Goal: Task Accomplishment & Management: Manage account settings

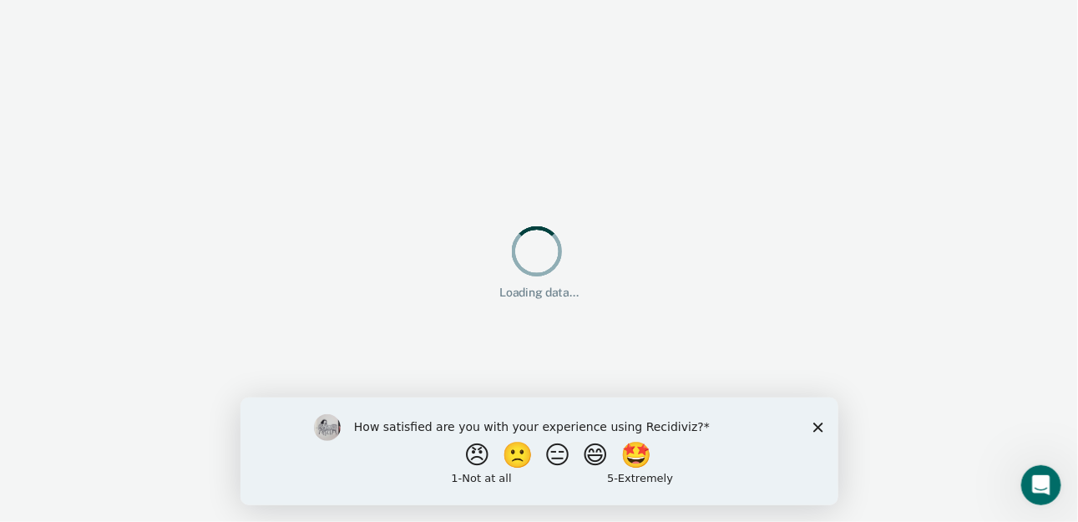
click at [817, 423] on icon "Close survey" at bounding box center [818, 427] width 10 height 10
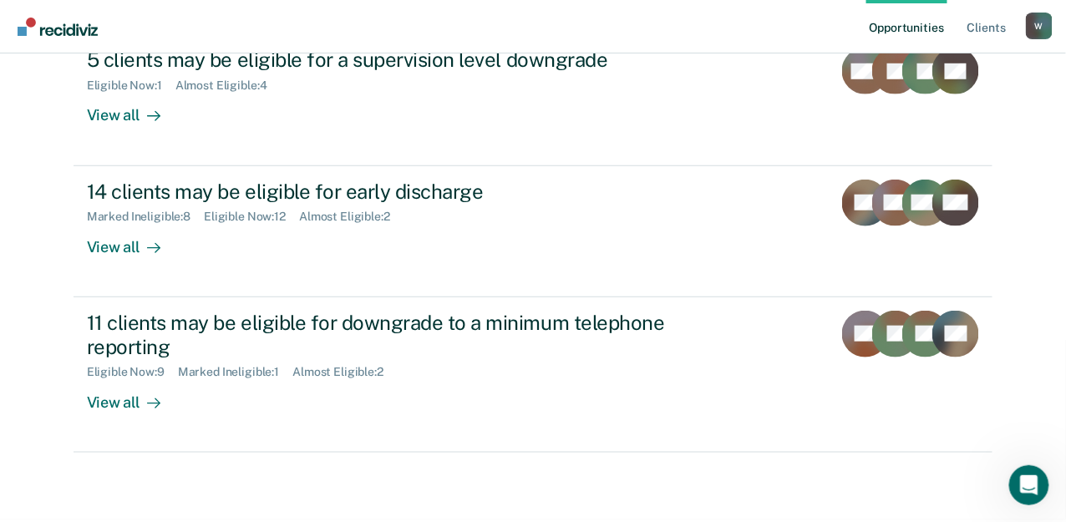
scroll to position [311, 0]
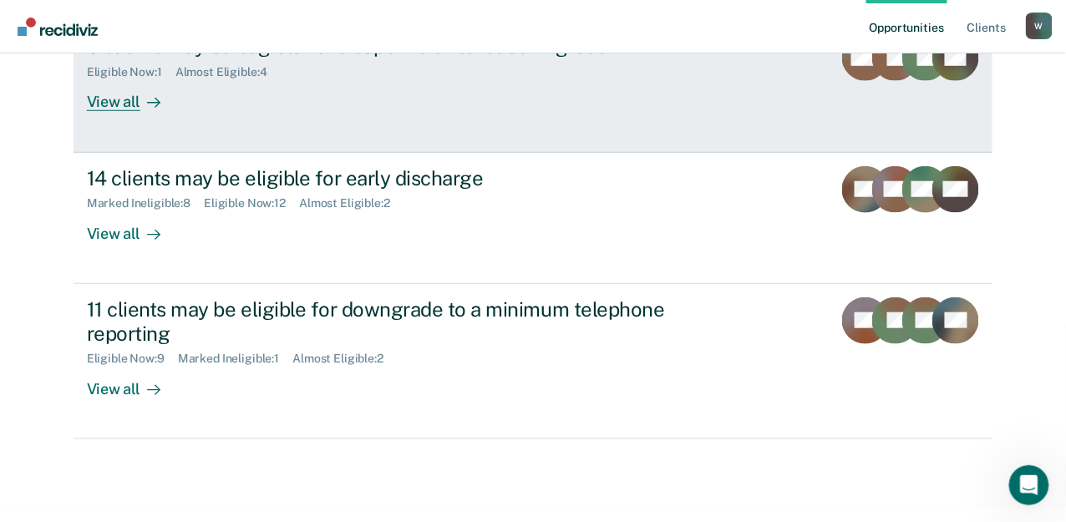
click at [180, 112] on div "View all" at bounding box center [134, 95] width 94 height 33
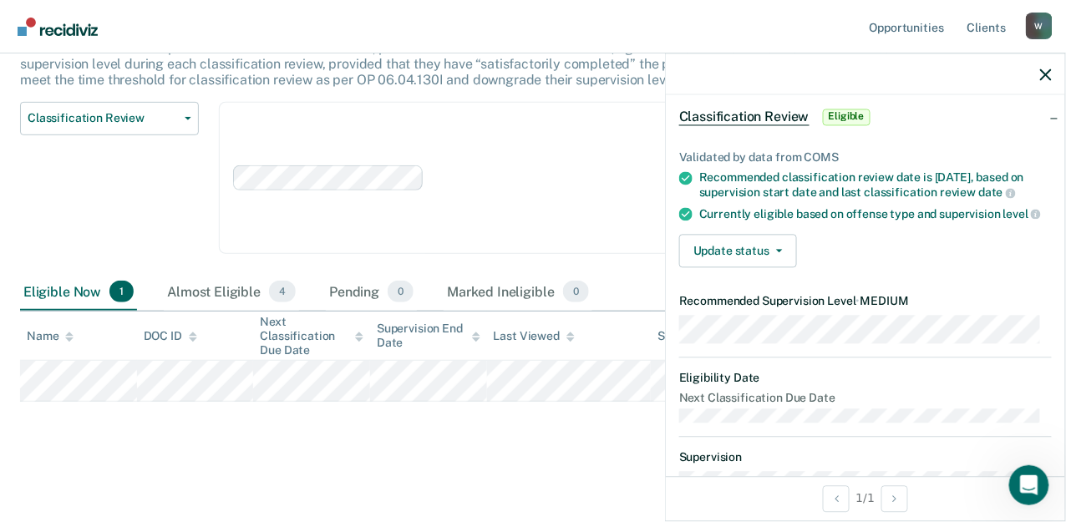
scroll to position [73, 0]
click at [771, 253] on button "Update status" at bounding box center [738, 251] width 118 height 33
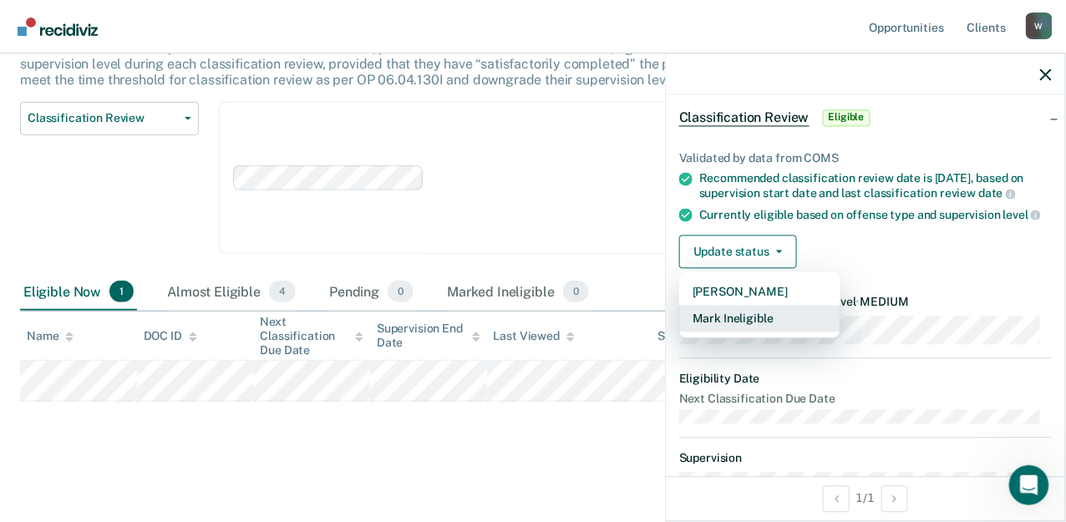
click at [794, 328] on button "Mark Ineligible" at bounding box center [759, 319] width 161 height 27
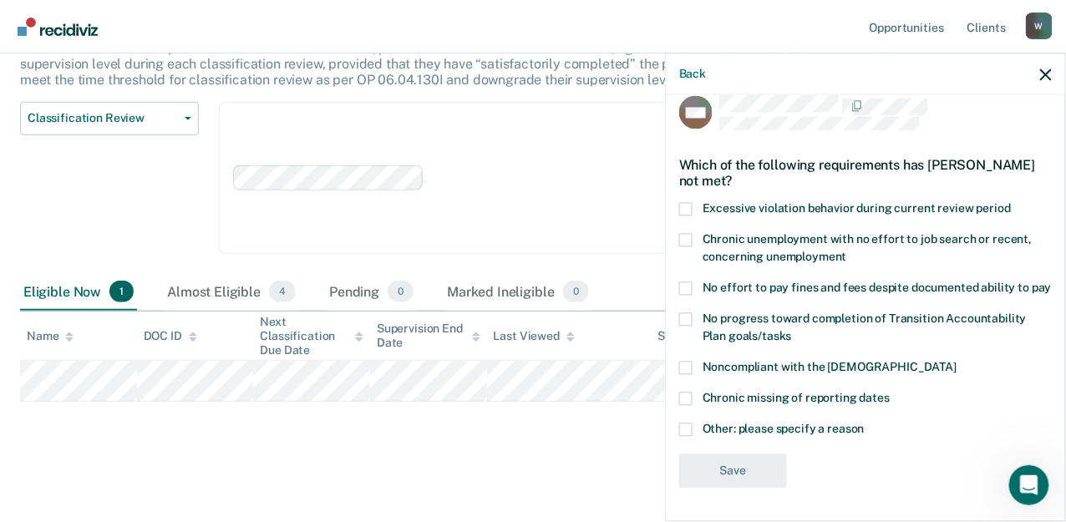
click at [690, 433] on span at bounding box center [685, 429] width 13 height 13
click at [864, 423] on input "Other: please specify a reason" at bounding box center [864, 423] width 0 height 0
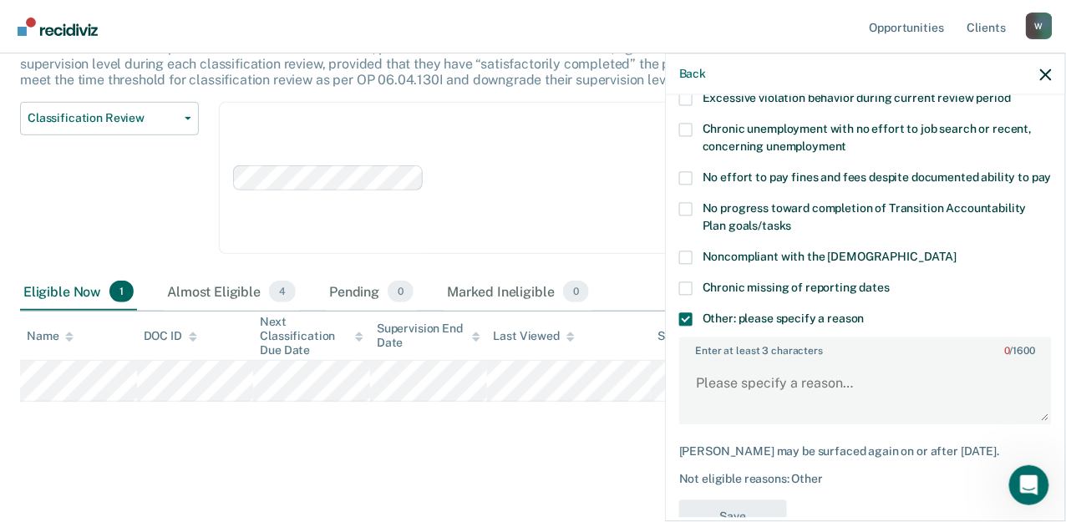
scroll to position [140, 0]
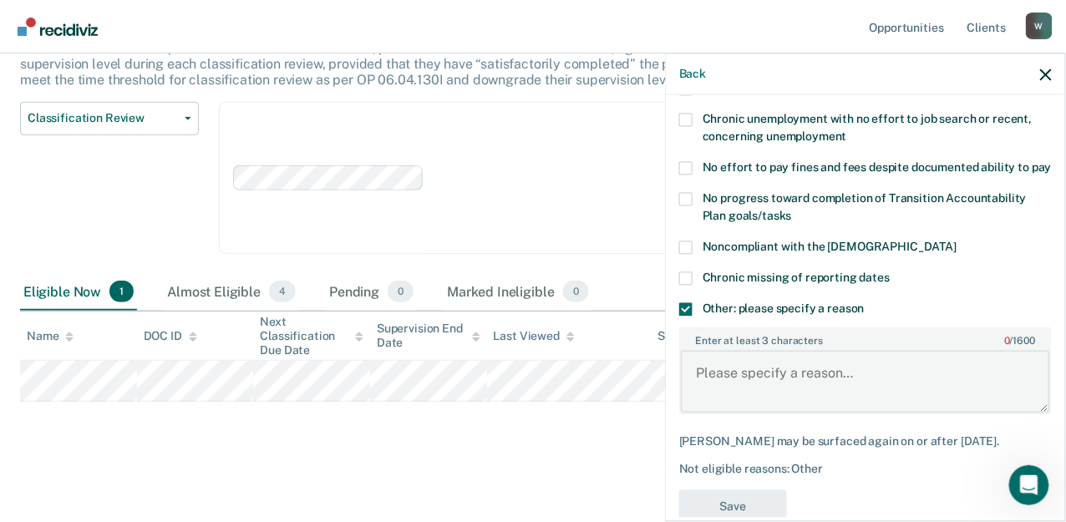
click at [805, 388] on textarea "Enter at least 3 characters 0 / 1600" at bounding box center [865, 382] width 369 height 62
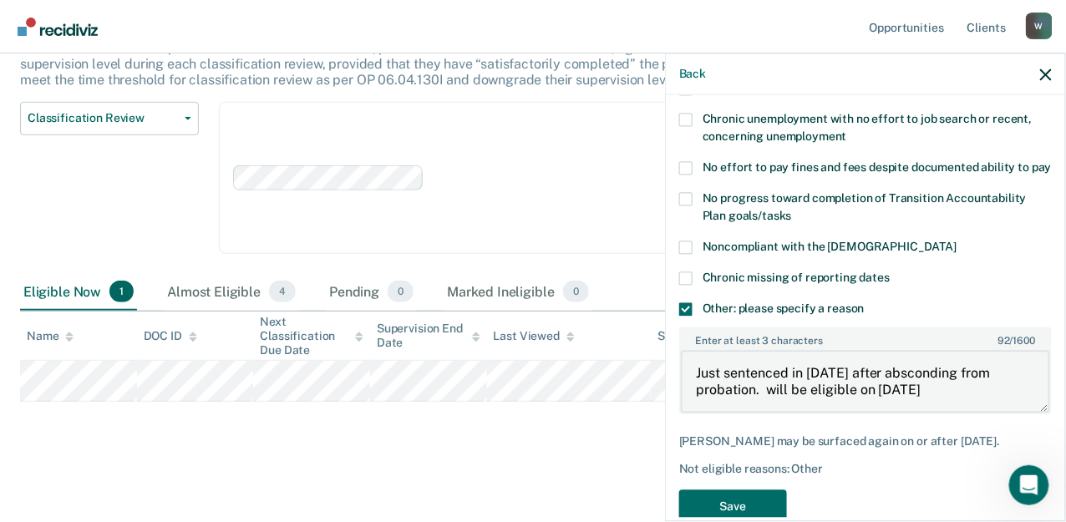
scroll to position [204, 0]
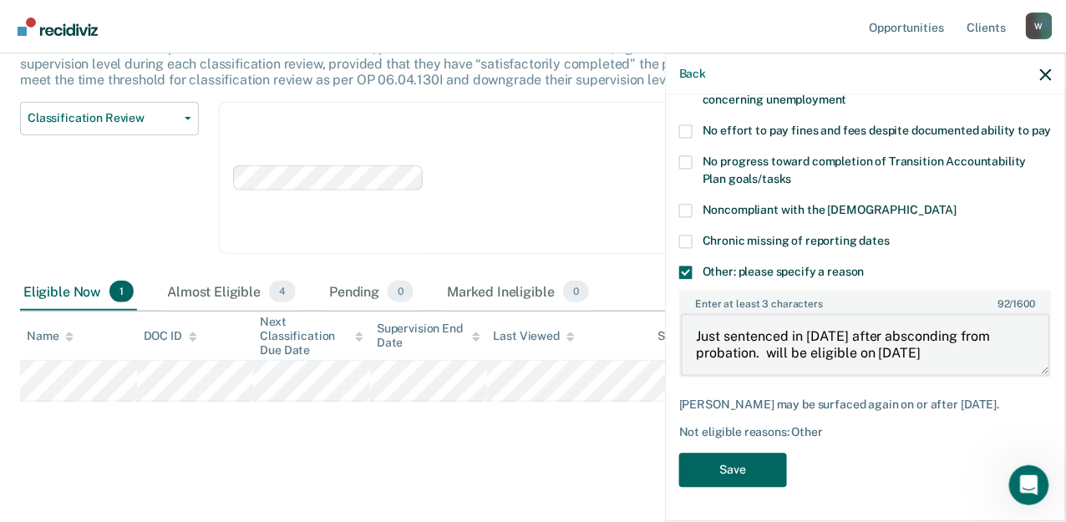
type textarea "Just sentenced in [DATE] after absconding from probation. will be eligible on […"
click at [749, 485] on button "Save" at bounding box center [733, 470] width 108 height 34
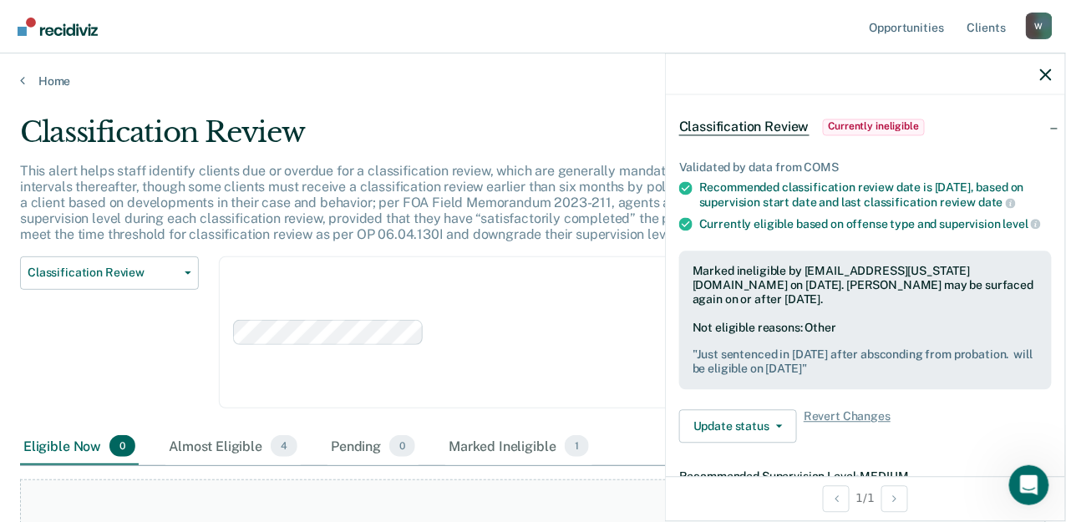
scroll to position [0, 0]
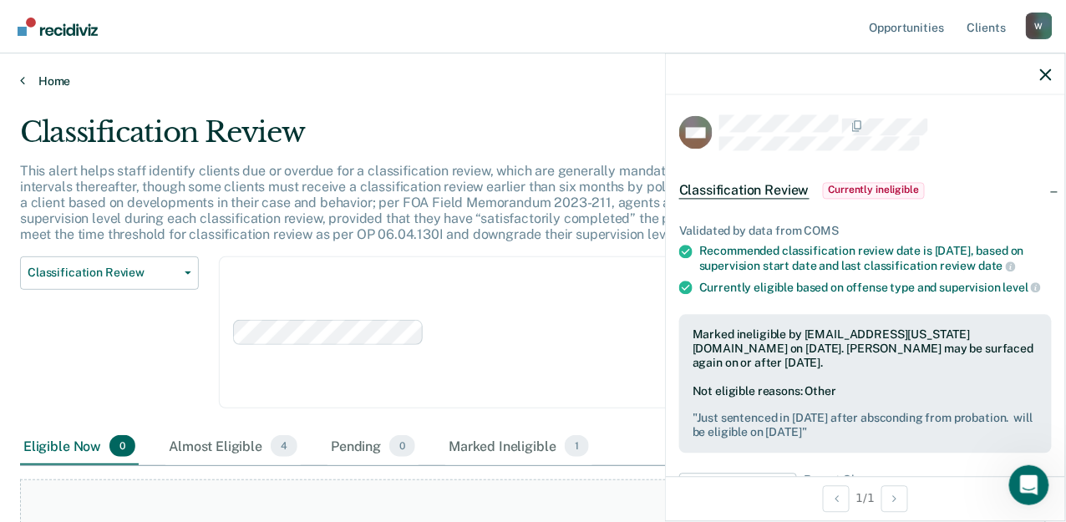
click at [53, 75] on link "Home" at bounding box center [532, 80] width 1025 height 15
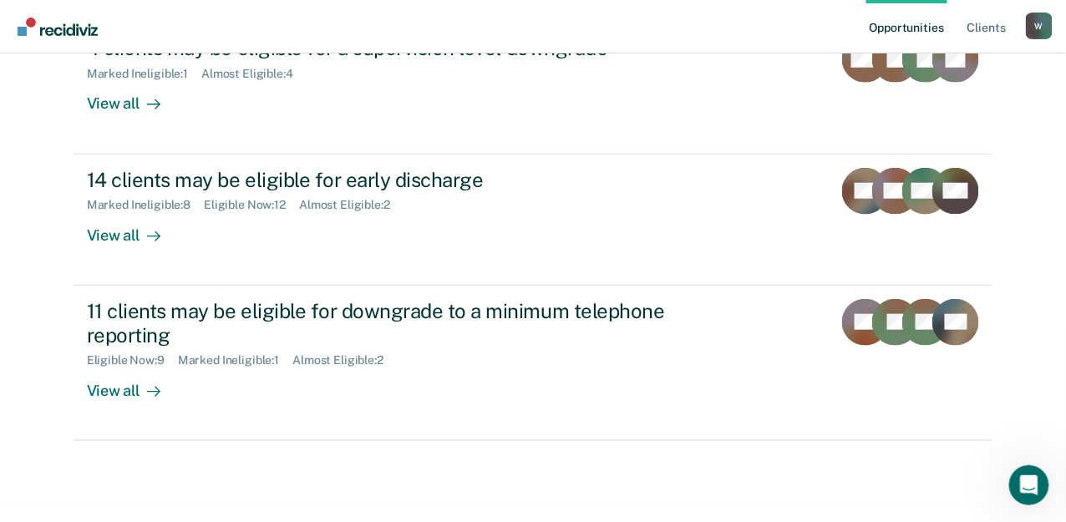
scroll to position [340, 0]
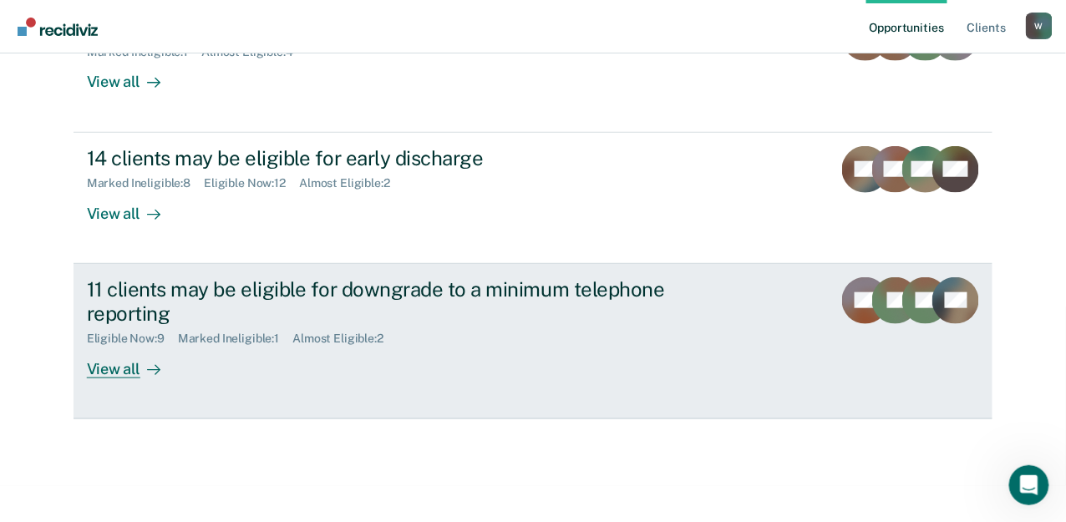
click at [180, 378] on div "View all" at bounding box center [134, 362] width 94 height 33
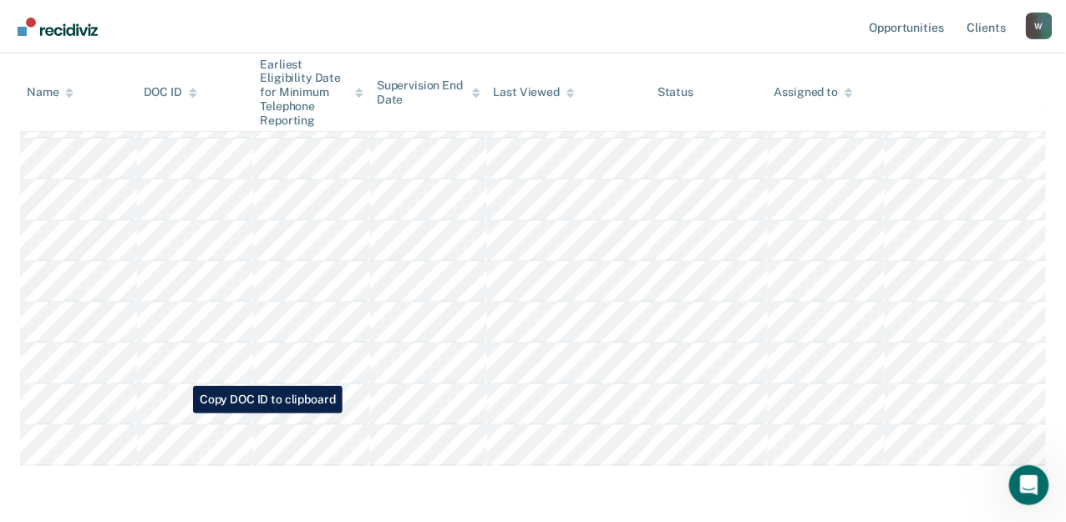
scroll to position [414, 0]
